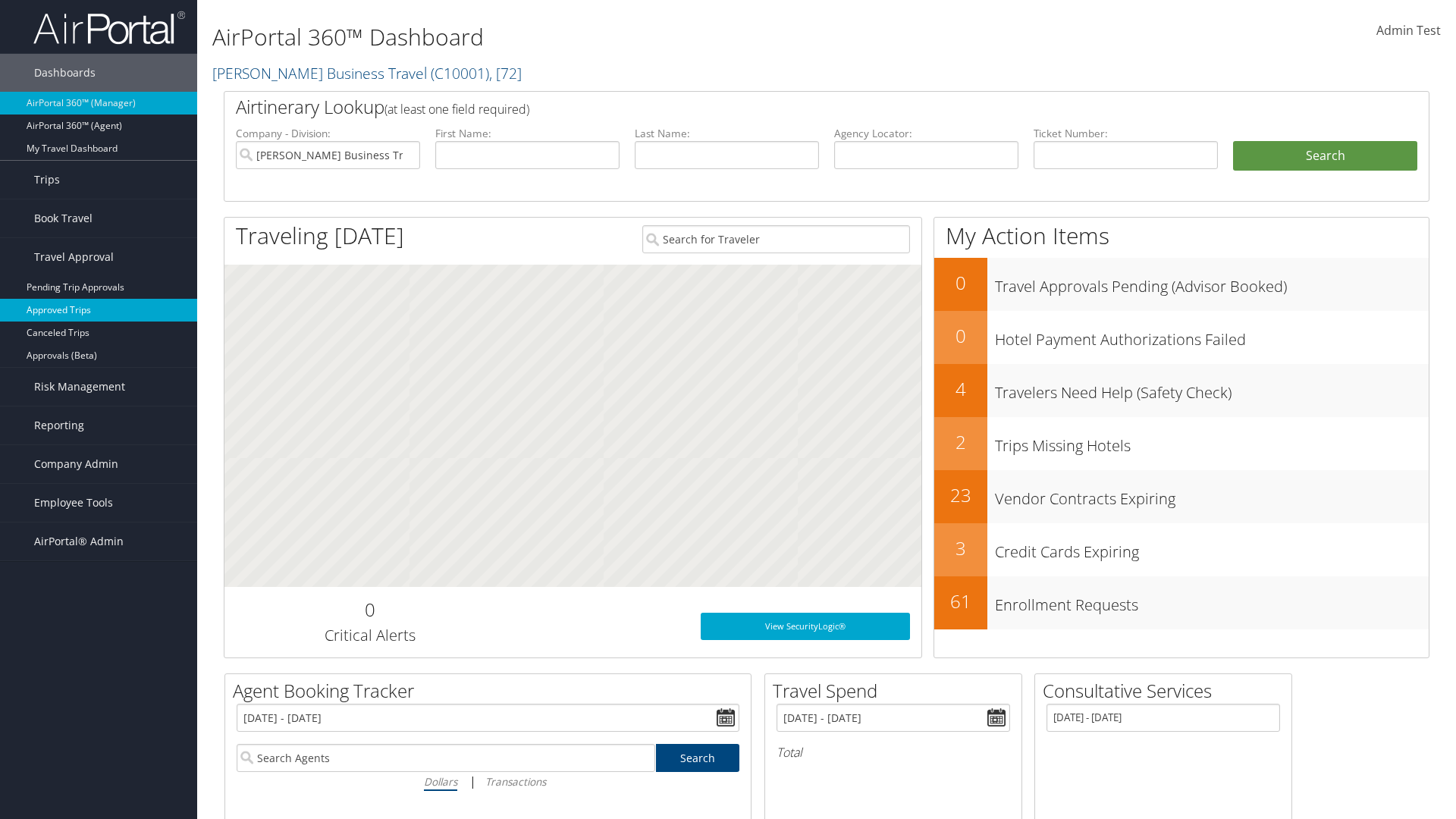
click at [99, 310] on link "Approved Trips" at bounding box center [98, 310] width 197 height 22
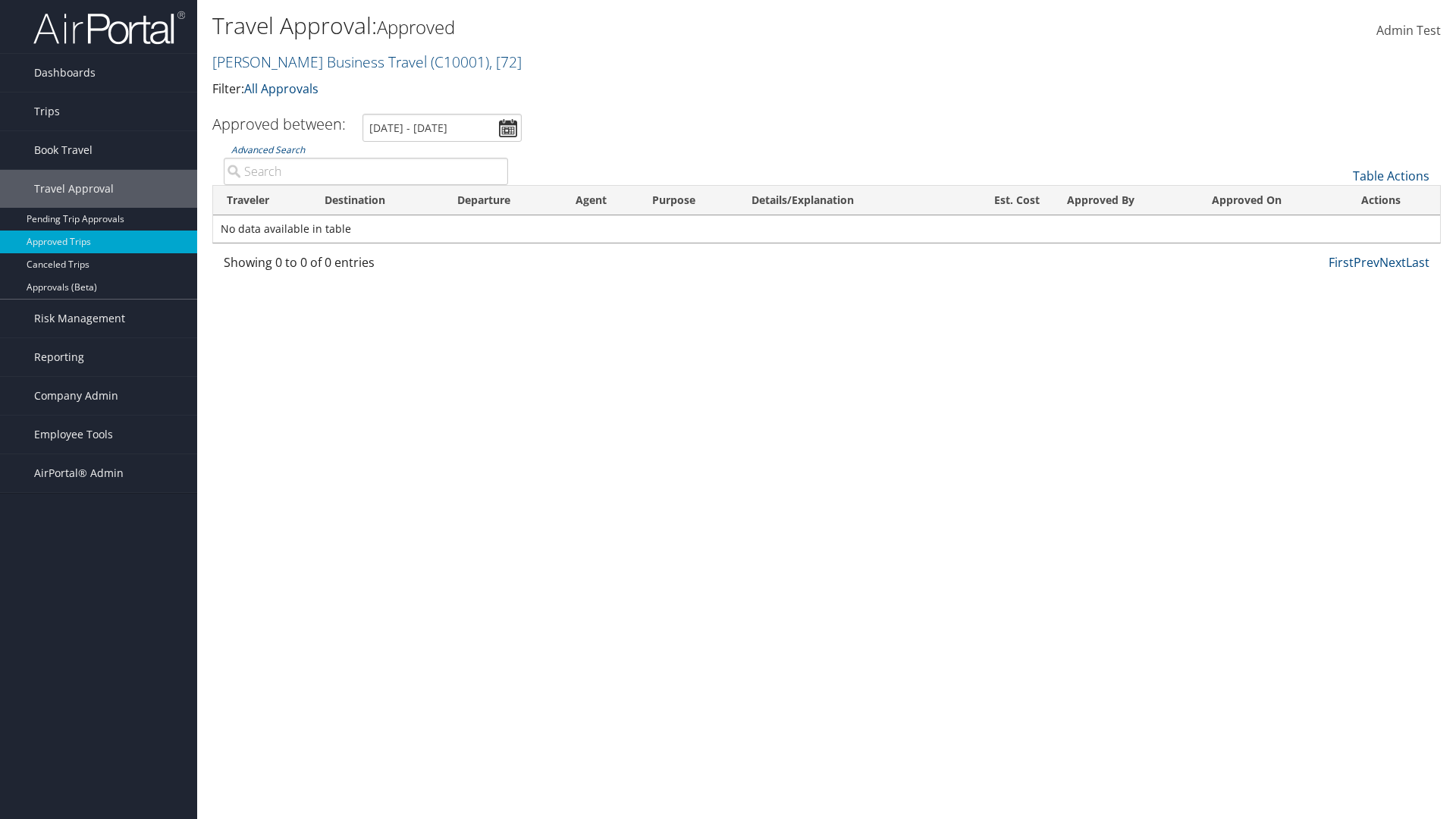
click at [1391, 176] on link "Table Actions" at bounding box center [1391, 176] width 77 height 16
click at [1340, 200] on link "Download Report" at bounding box center [1341, 200] width 200 height 26
click at [1391, 176] on link "Table Actions" at bounding box center [1391, 176] width 77 height 16
click at [1340, 225] on link "Column Visibility" at bounding box center [1341, 225] width 200 height 26
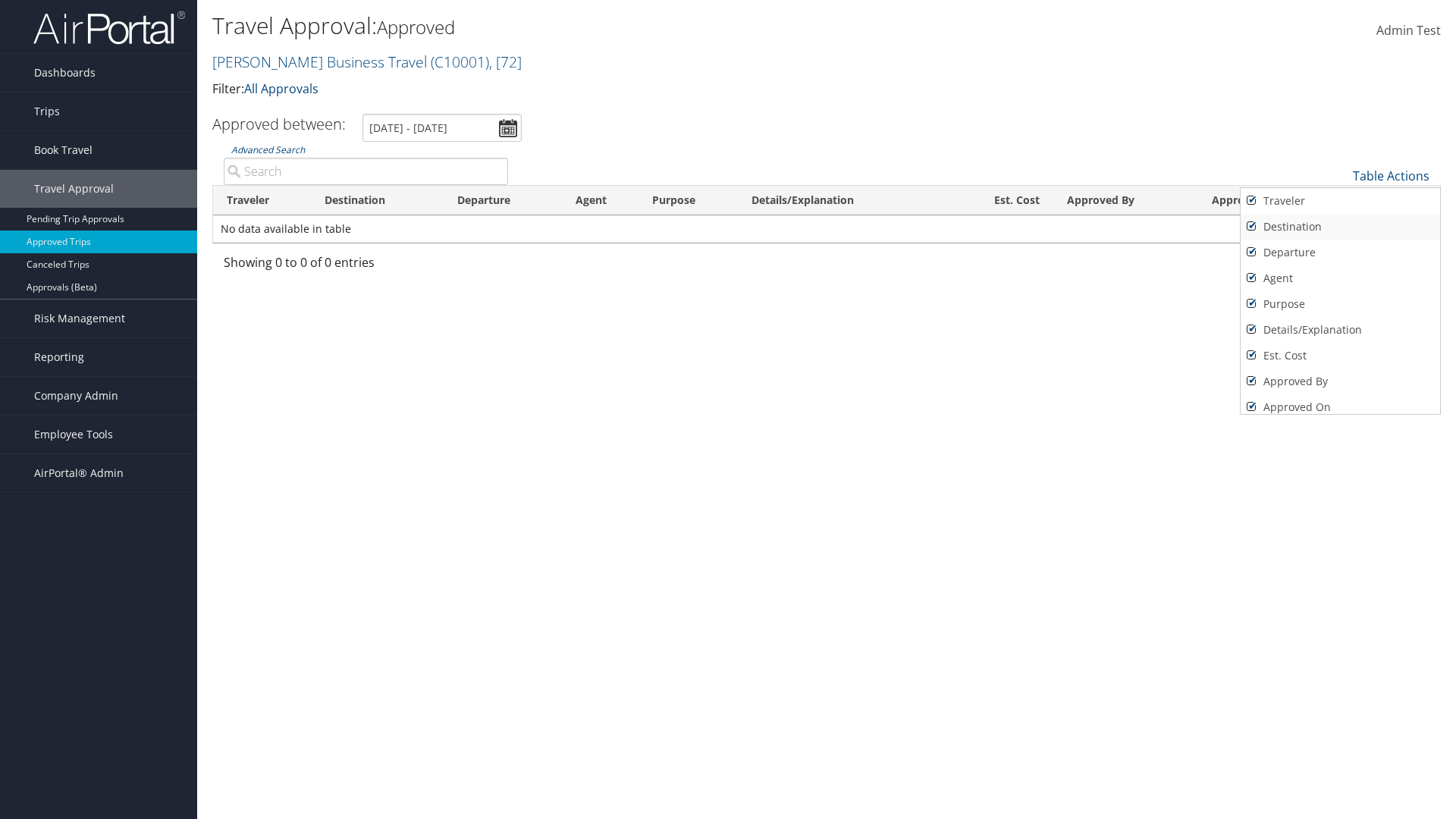
click at [1340, 201] on link "Traveler" at bounding box center [1341, 201] width 200 height 26
click at [1340, 226] on link "Destination" at bounding box center [1341, 226] width 200 height 26
click at [1340, 252] on link "Departure" at bounding box center [1341, 252] width 200 height 26
click at [1340, 278] on link "Agent" at bounding box center [1341, 278] width 200 height 26
click at [1340, 304] on link "Purpose" at bounding box center [1341, 304] width 200 height 26
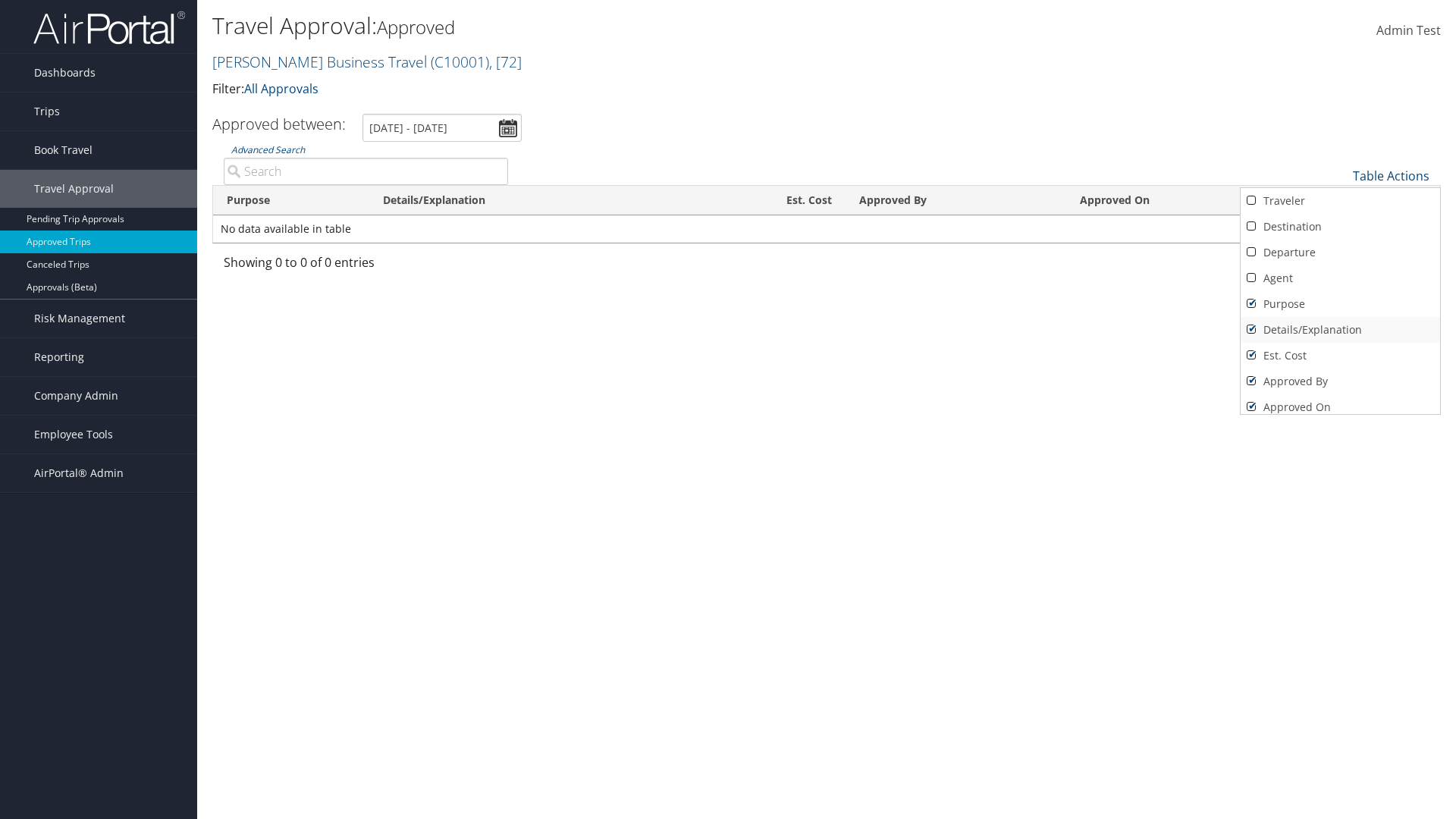
click at [1340, 329] on link "Details/Explanation" at bounding box center [1341, 329] width 200 height 26
click at [1340, 355] on link "Est. Cost" at bounding box center [1341, 355] width 200 height 26
click at [1340, 381] on link "Approved By" at bounding box center [1341, 381] width 200 height 26
click at [1340, 401] on link "Approved On" at bounding box center [1341, 407] width 200 height 26
click at [728, 410] on div at bounding box center [728, 410] width 1456 height 819
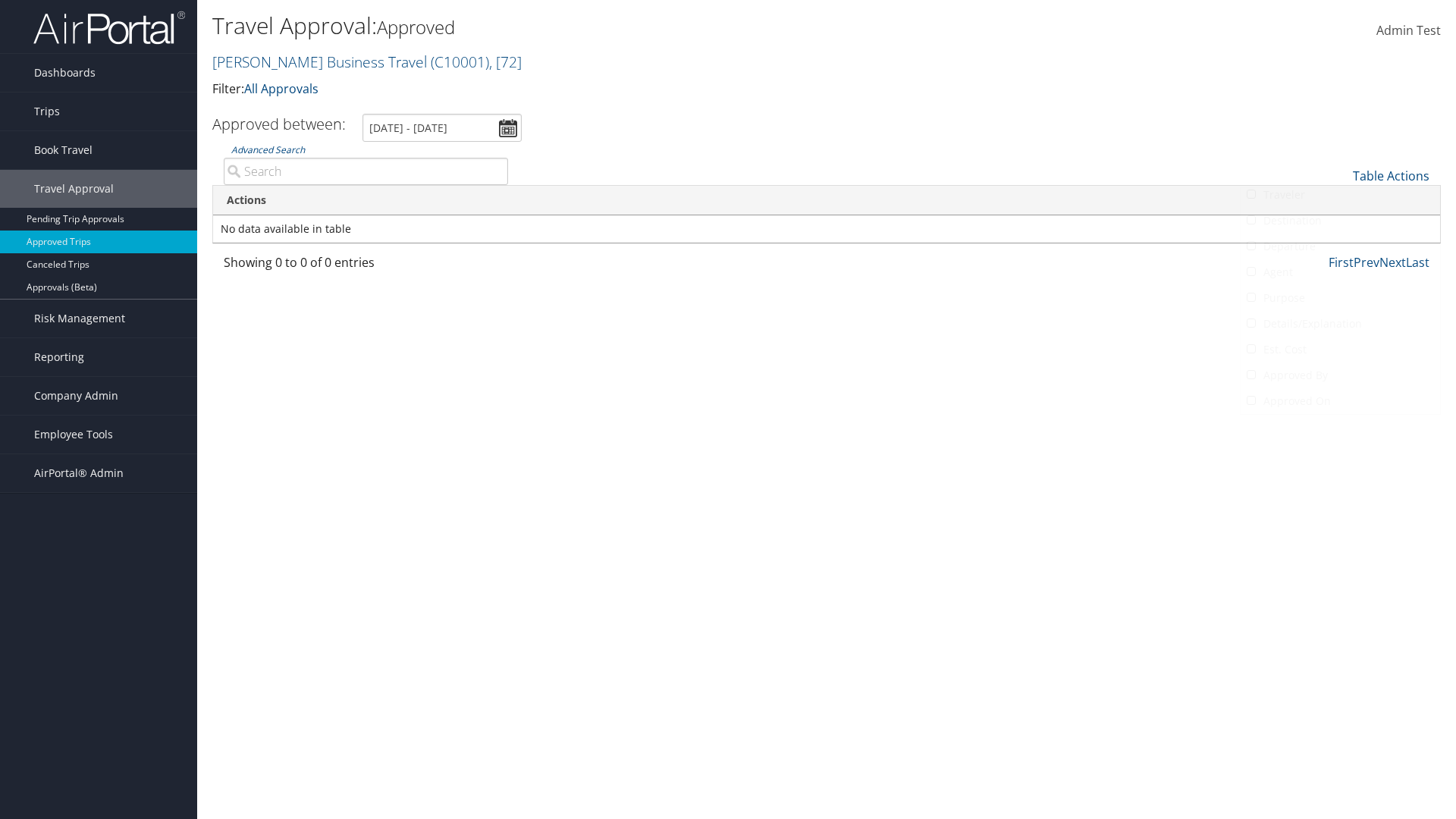
scroll to position [18, 0]
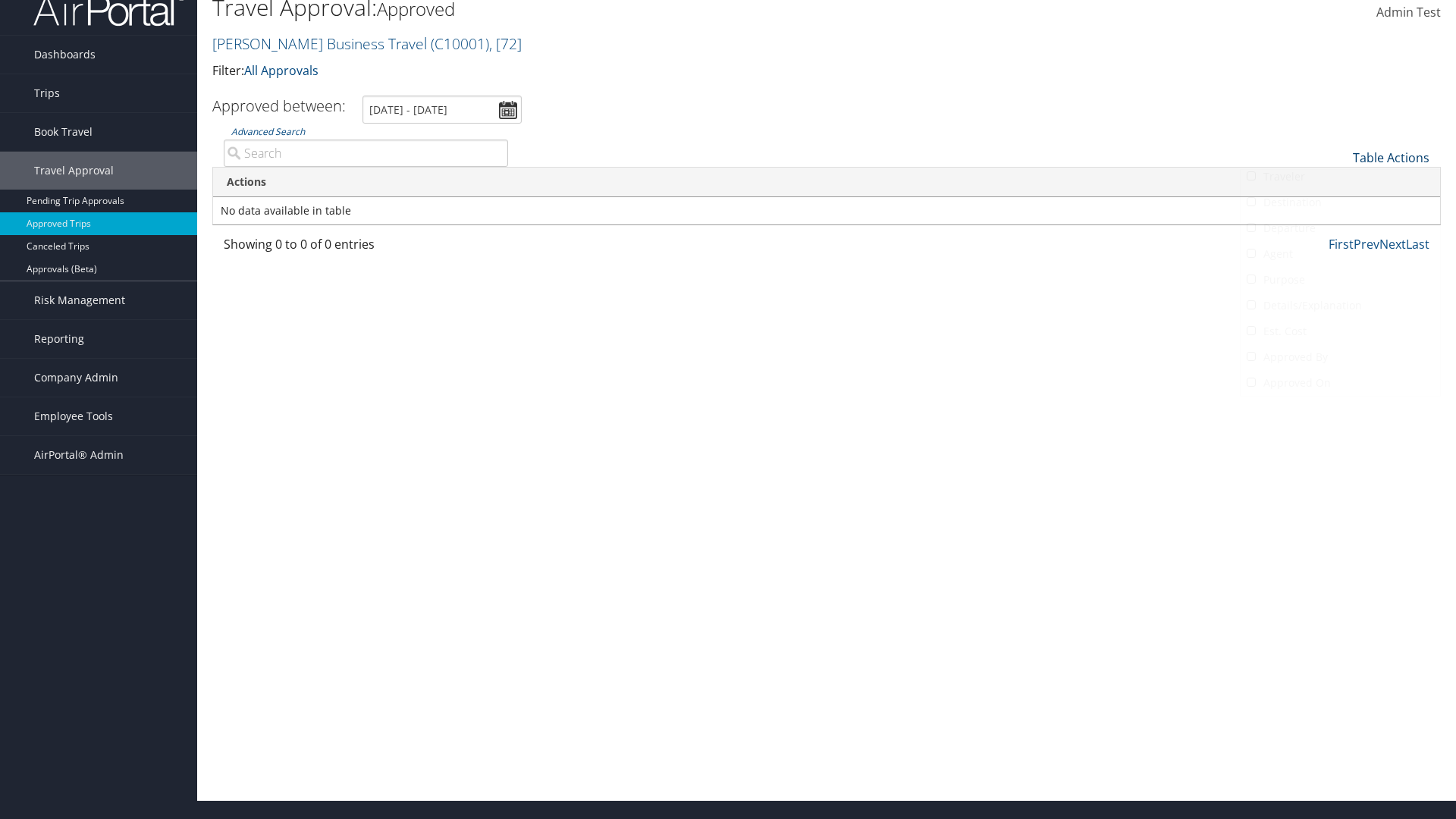
click at [1391, 157] on link "Table Actions" at bounding box center [1391, 157] width 77 height 16
